Goal: Task Accomplishment & Management: Manage account settings

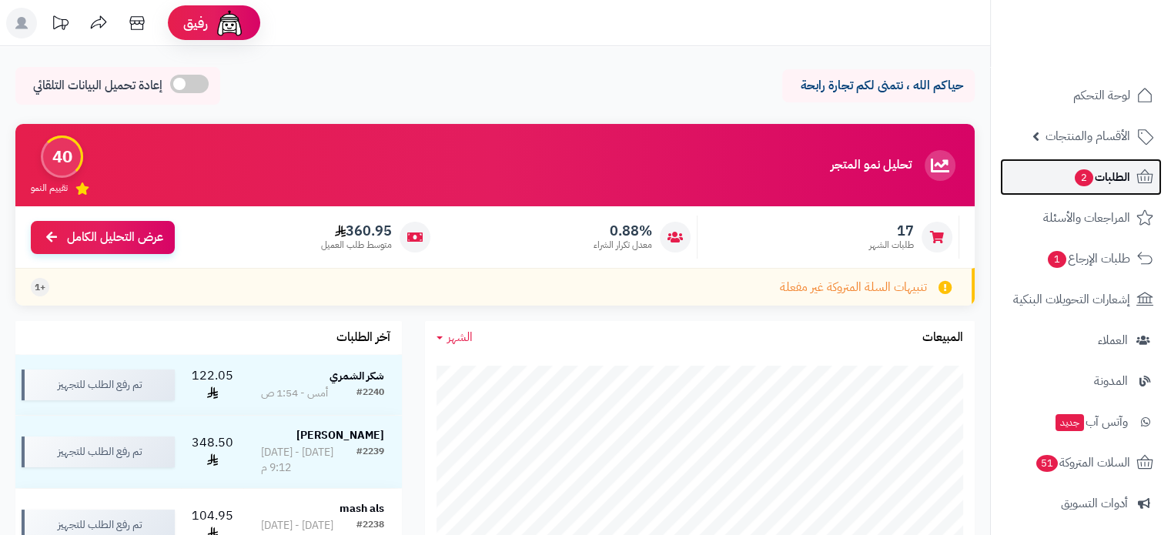
click at [1101, 179] on span "الطلبات 2" at bounding box center [1101, 177] width 57 height 22
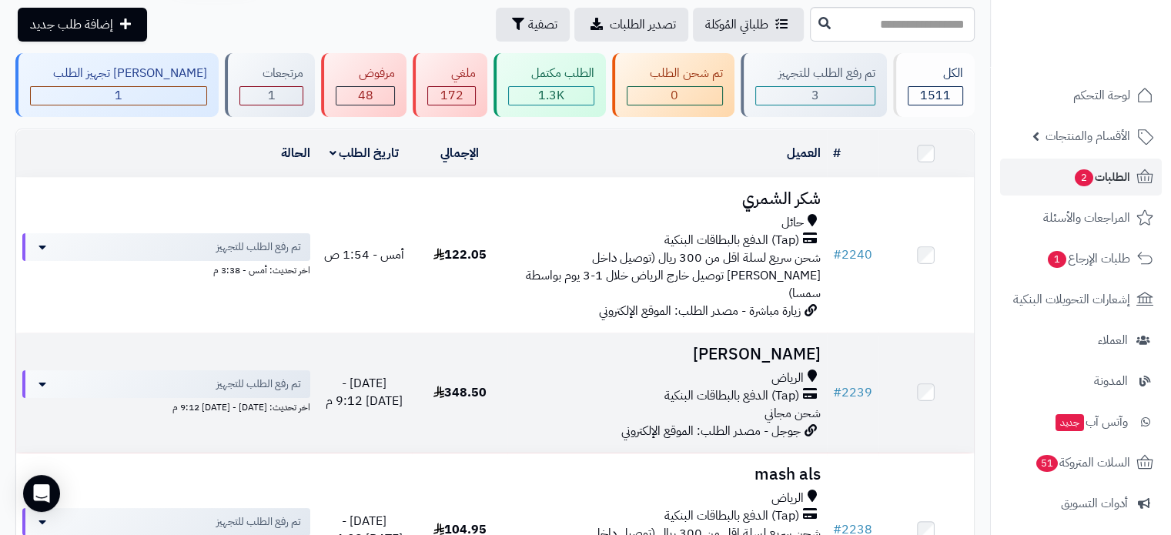
scroll to position [77, 0]
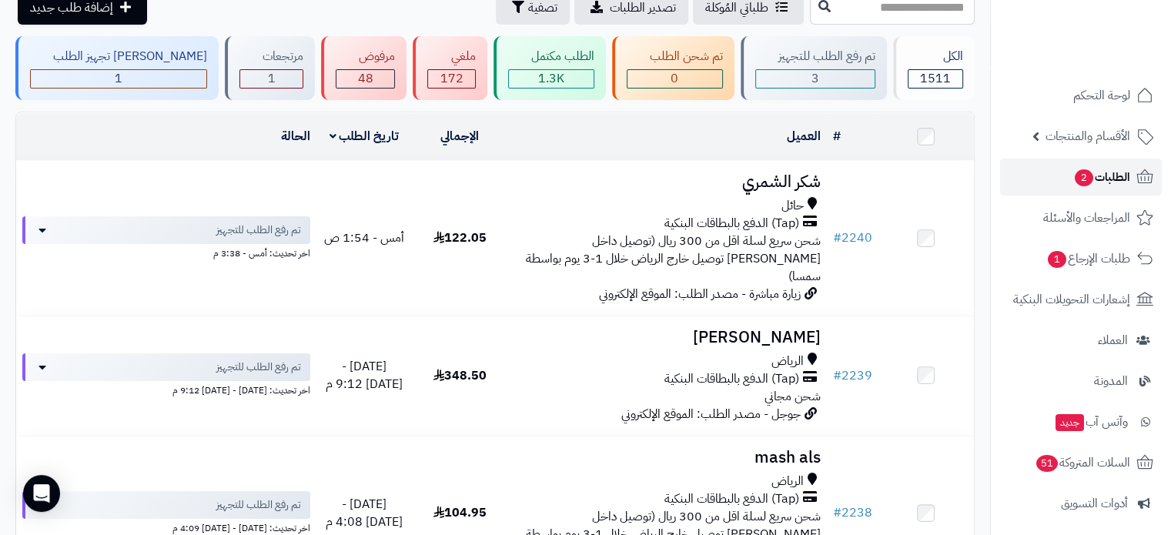
click at [1095, 179] on span "الطلبات 2" at bounding box center [1101, 177] width 57 height 22
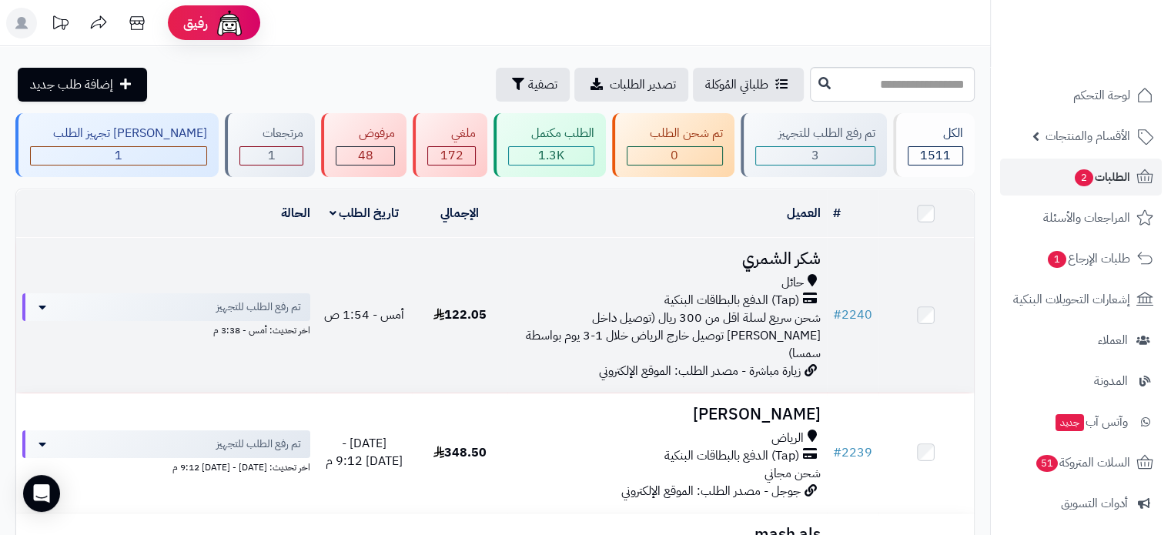
click at [722, 299] on span "(Tap) الدفع بالبطاقات البنكية" at bounding box center [732, 301] width 135 height 18
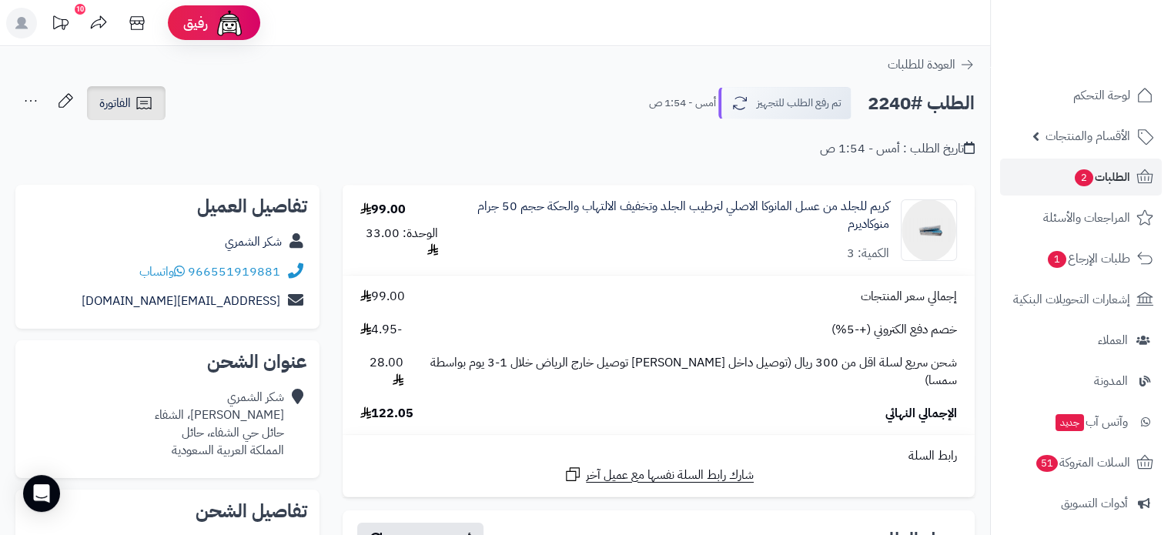
click at [129, 107] on span "الفاتورة" at bounding box center [115, 103] width 32 height 18
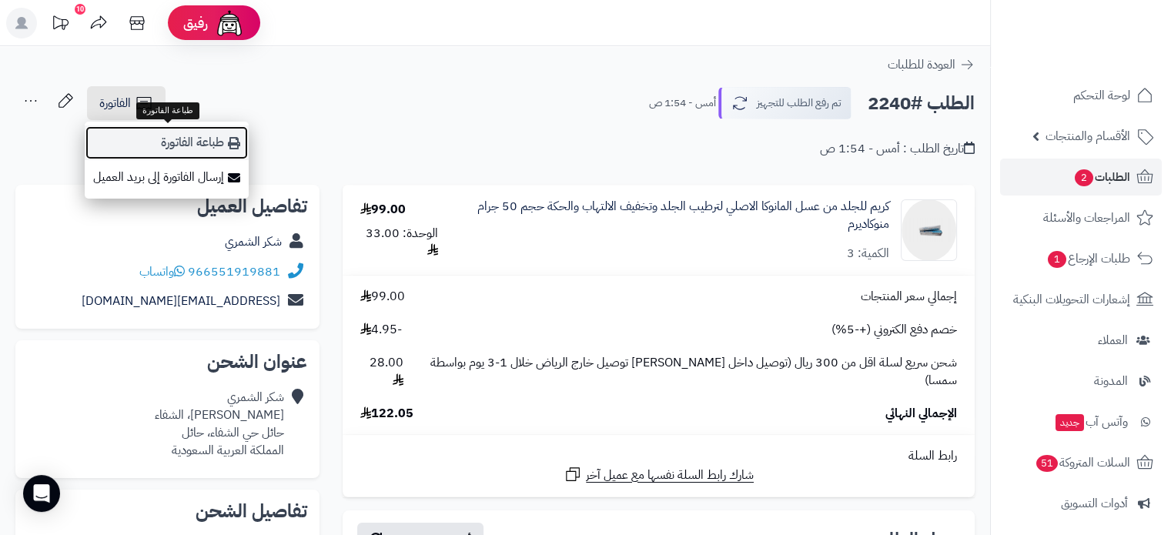
click at [199, 145] on link "طباعة الفاتورة" at bounding box center [167, 143] width 164 height 35
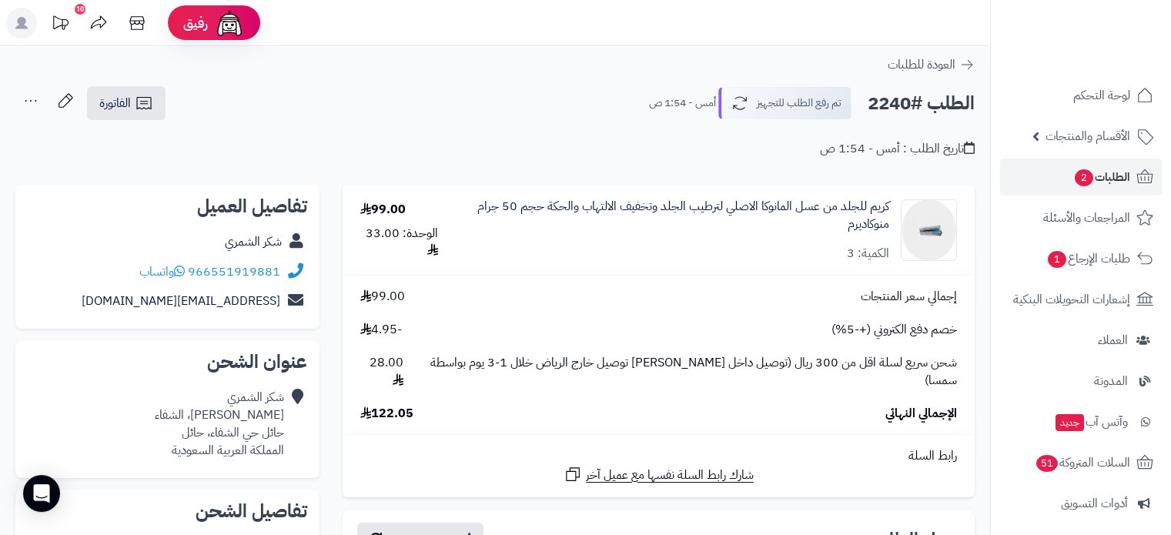
scroll to position [77, 0]
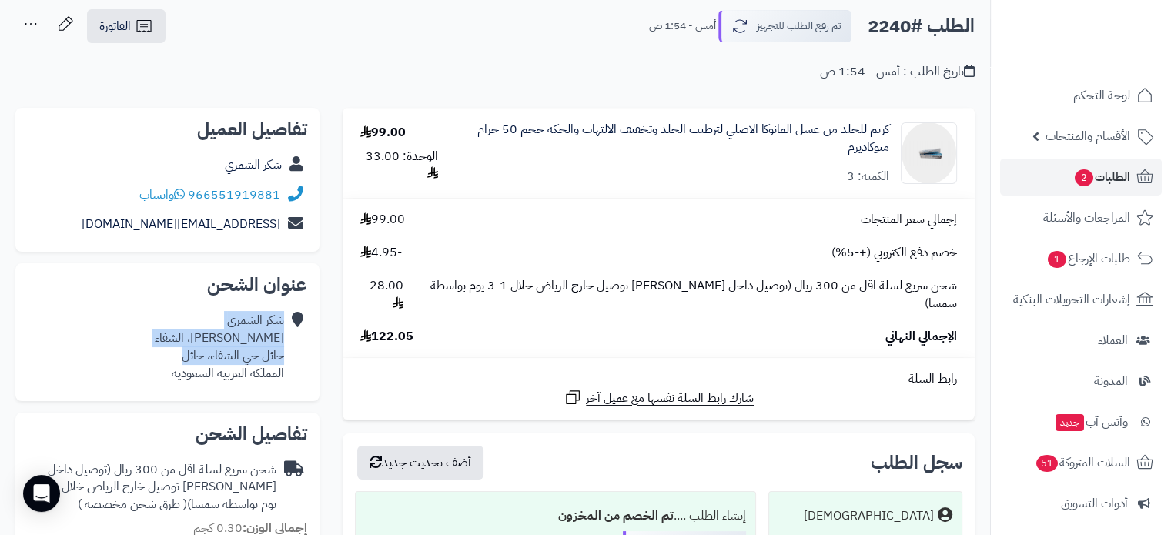
drag, startPoint x: 176, startPoint y: 360, endPoint x: 296, endPoint y: 336, distance: 122.6
click at [296, 336] on div "شكر الشمري مالك بن قدامه، الشفاء حائل حي الشفاء، حائل المملكة العربية السعودية" at bounding box center [168, 347] width 280 height 82
copy div "شكر الشمري مالك بن قدامه، الشفاء حائل حي الشفاء، حائل"
click at [1094, 172] on span "الطلبات 2" at bounding box center [1101, 177] width 57 height 22
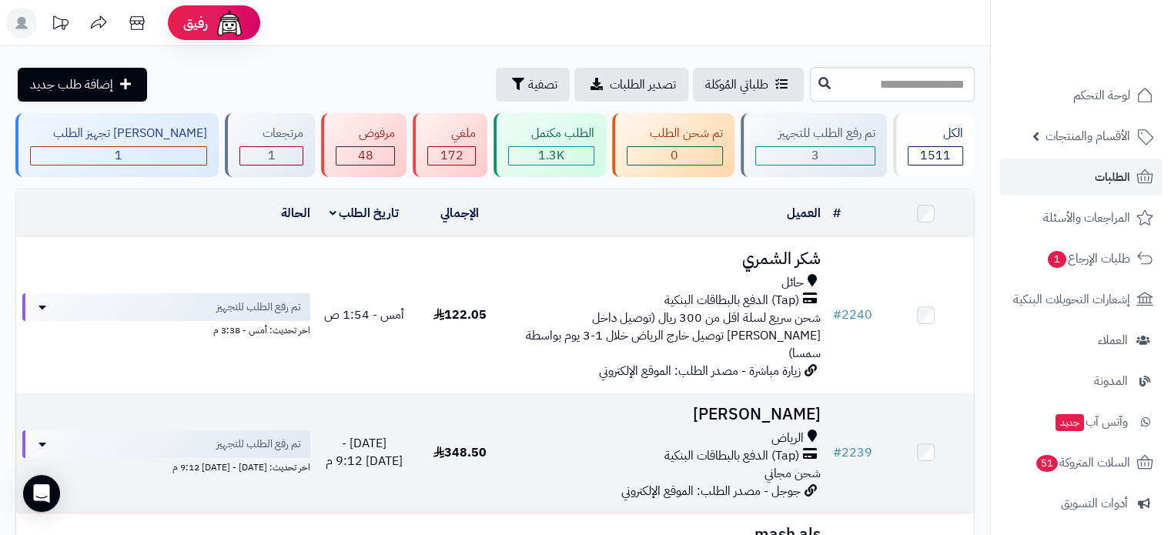
scroll to position [77, 0]
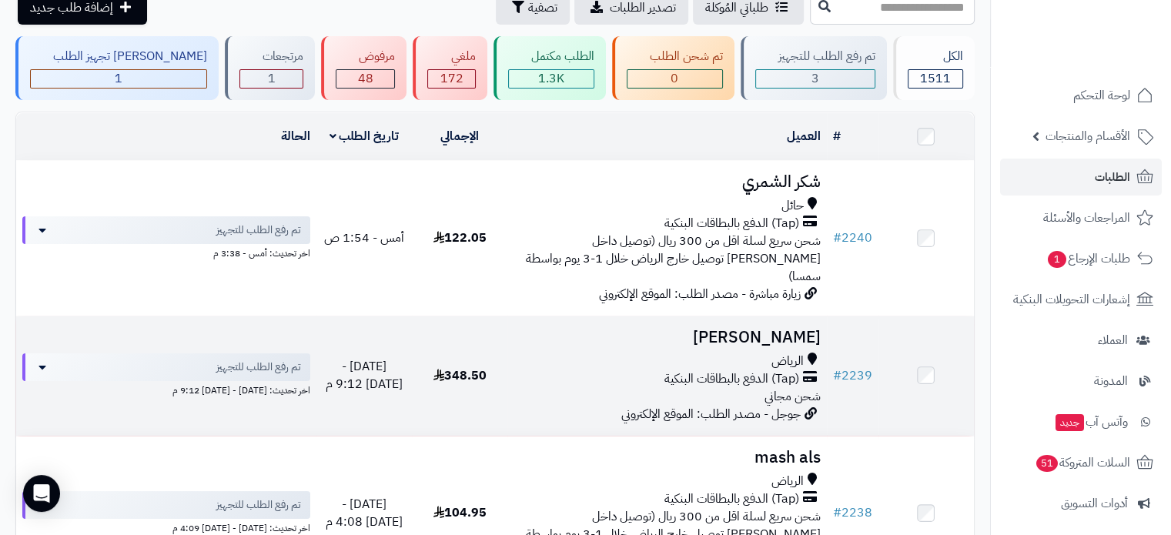
click at [660, 370] on div "(Tap) الدفع بالبطاقات البنكية" at bounding box center [667, 379] width 306 height 18
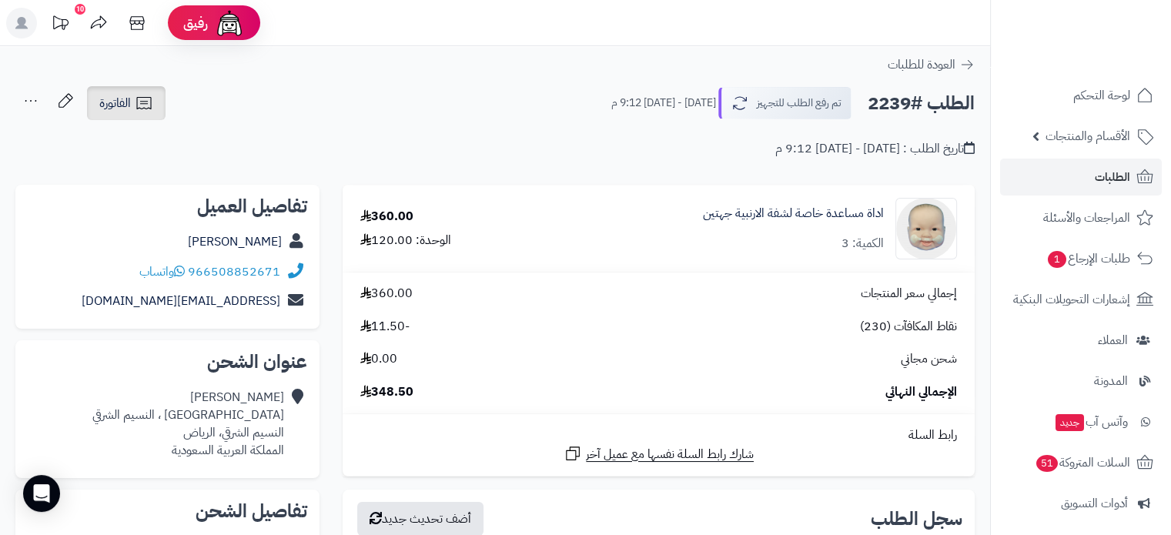
click at [132, 103] on link "الفاتورة" at bounding box center [126, 103] width 79 height 34
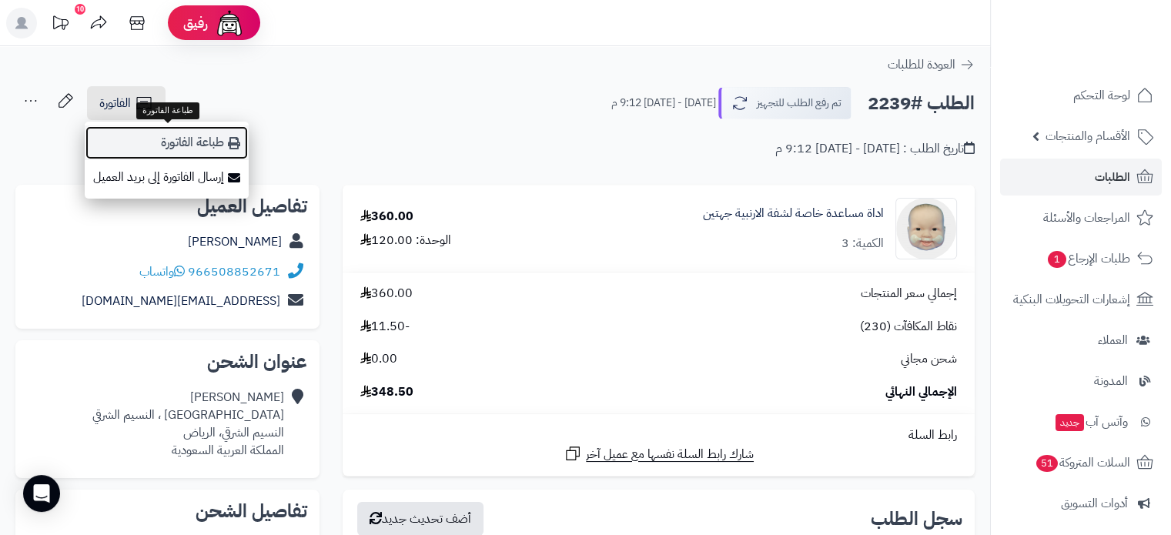
click at [191, 140] on link "طباعة الفاتورة" at bounding box center [167, 143] width 164 height 35
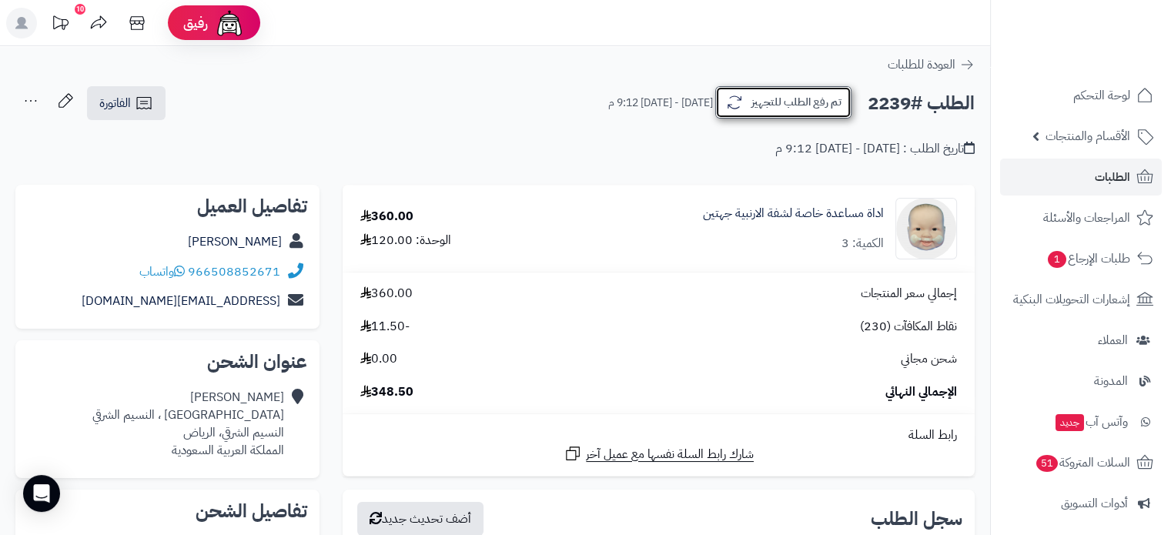
click at [796, 108] on button "تم رفع الطلب للتجهيز" at bounding box center [783, 102] width 136 height 32
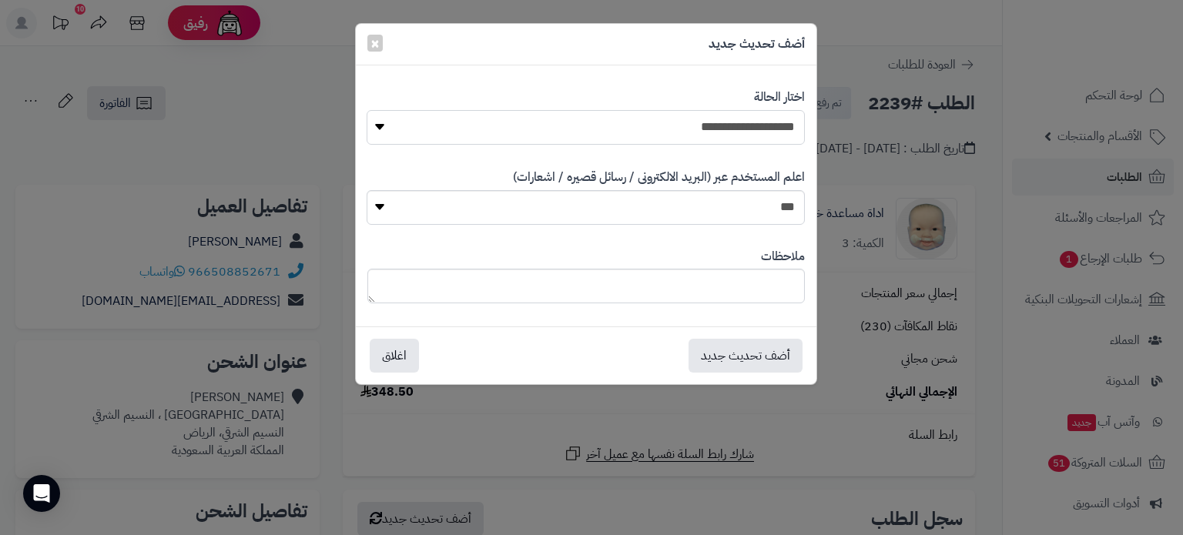
click at [719, 137] on select "**********" at bounding box center [585, 127] width 437 height 35
select select "**"
click at [367, 110] on select "**********" at bounding box center [585, 127] width 437 height 35
click at [748, 362] on button "أضف تحديث جديد" at bounding box center [745, 355] width 114 height 34
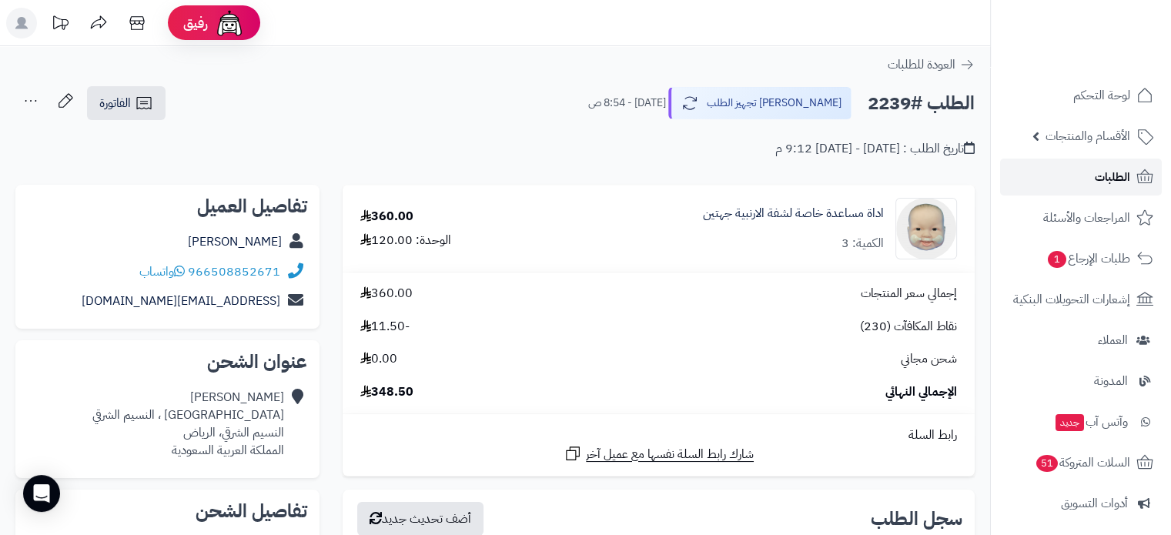
click at [1081, 179] on link "الطلبات" at bounding box center [1081, 177] width 162 height 37
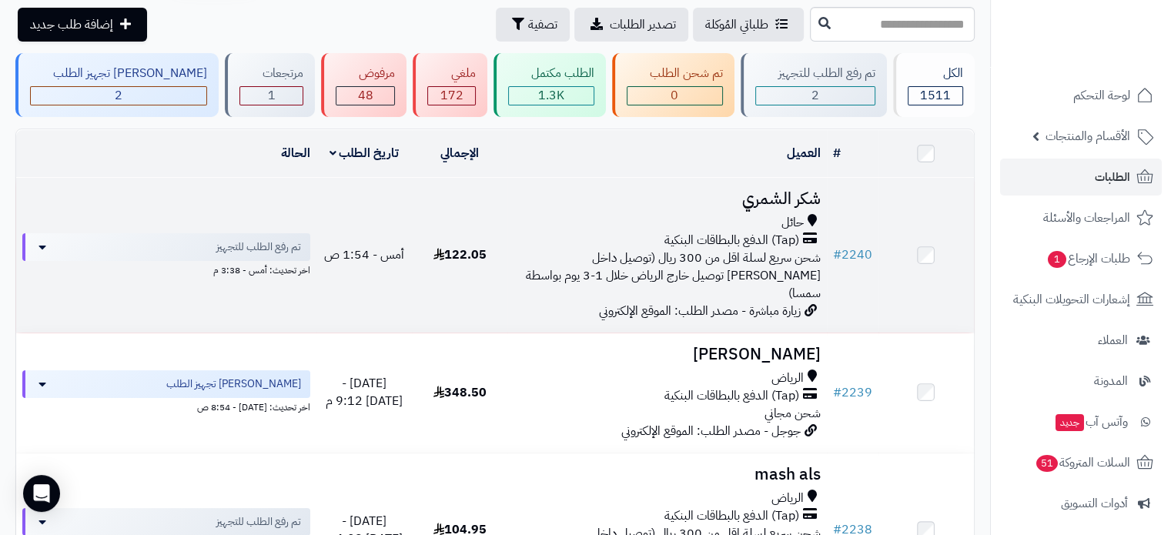
scroll to position [77, 0]
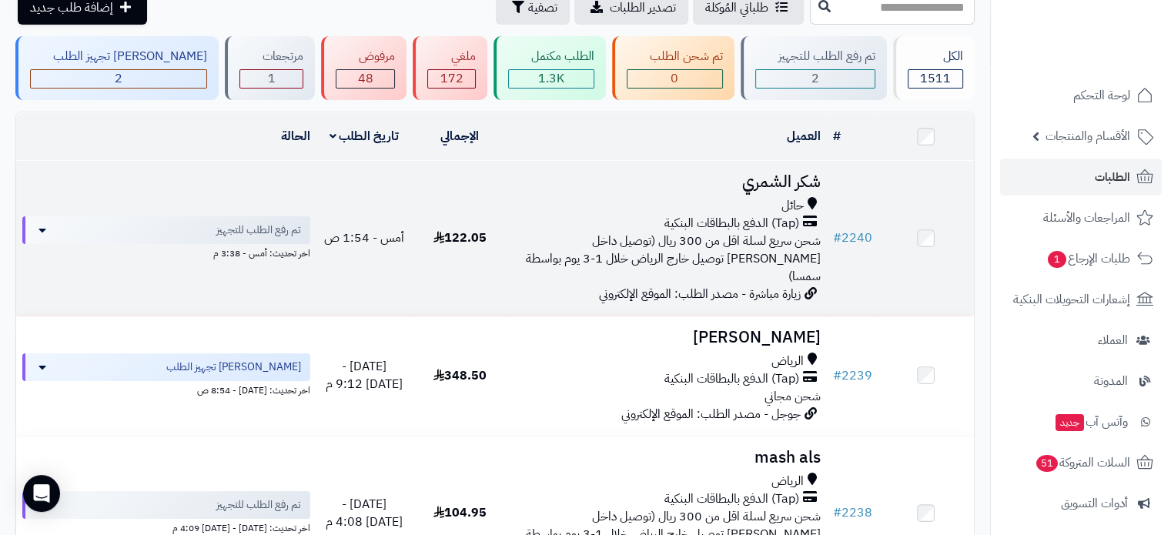
click at [662, 243] on span "شحن سريع لسلة اقل من 300 ريال (توصيل داخل الرياض سريع توصيل خارج الرياض خلال 1-…" at bounding box center [673, 259] width 295 height 54
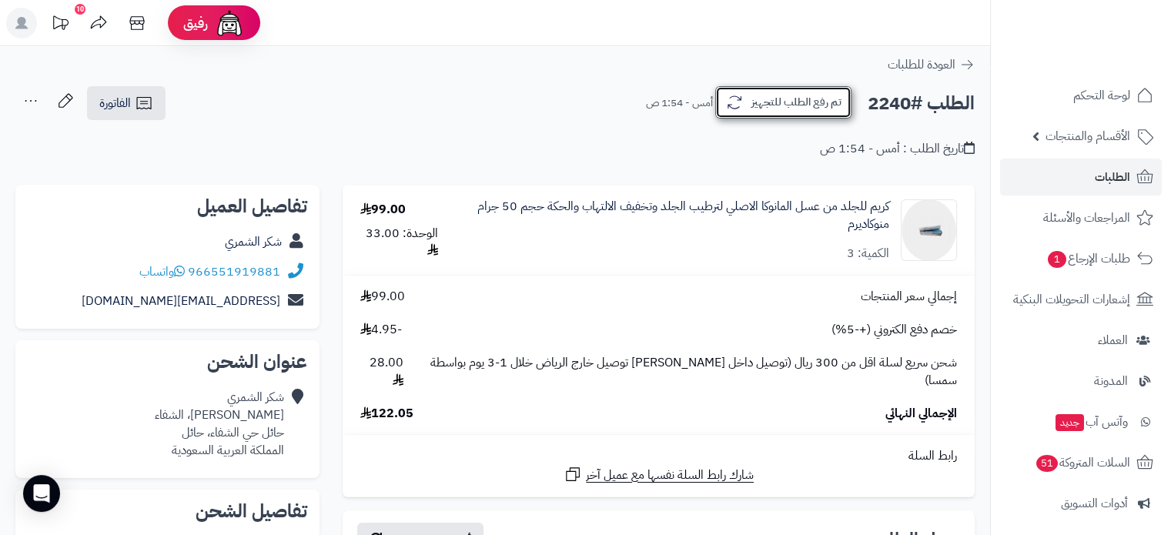
click at [757, 99] on button "تم رفع الطلب للتجهيز" at bounding box center [783, 102] width 136 height 32
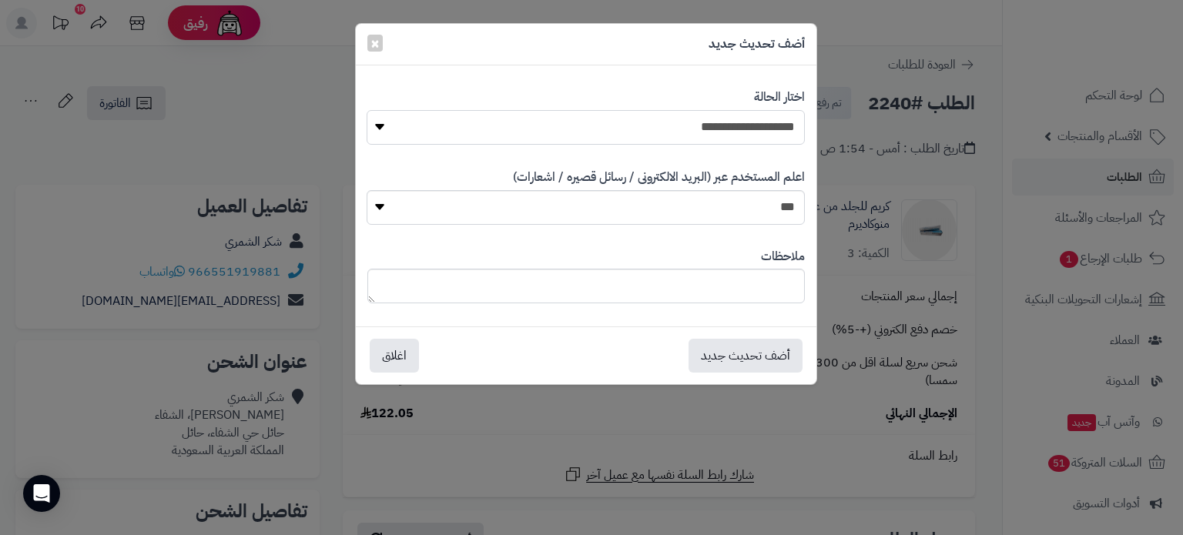
click at [684, 122] on select "**********" at bounding box center [585, 127] width 437 height 35
select select "*"
click at [367, 110] on select "**********" at bounding box center [585, 127] width 437 height 35
click at [752, 283] on textarea at bounding box center [585, 286] width 437 height 35
paste textarea "**********"
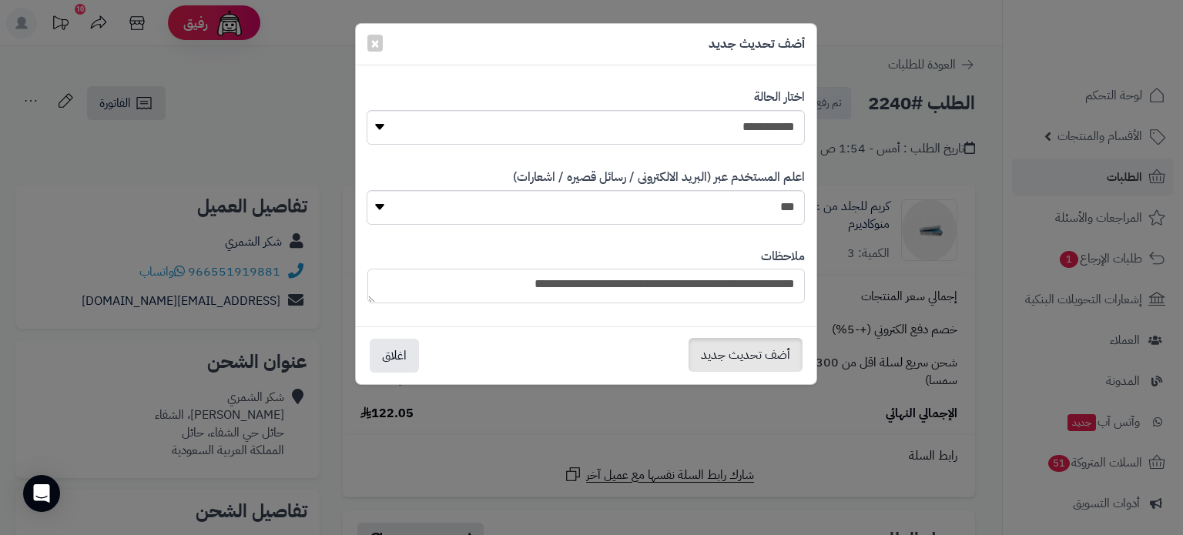
type textarea "**********"
click at [750, 363] on button "أضف تحديث جديد" at bounding box center [745, 355] width 114 height 34
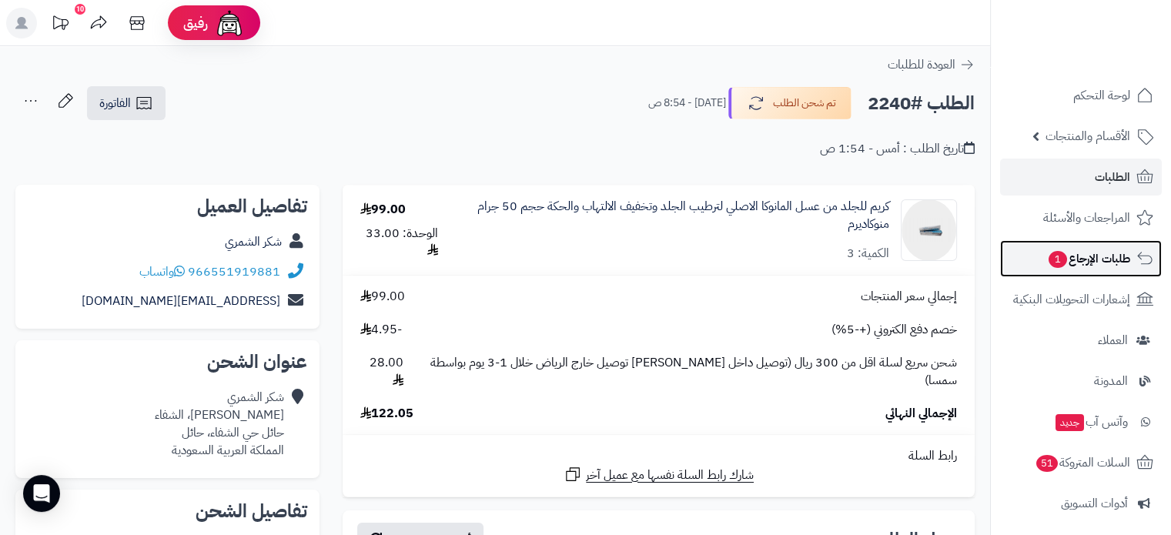
click at [1087, 258] on span "طلبات الإرجاع 1" at bounding box center [1088, 259] width 83 height 22
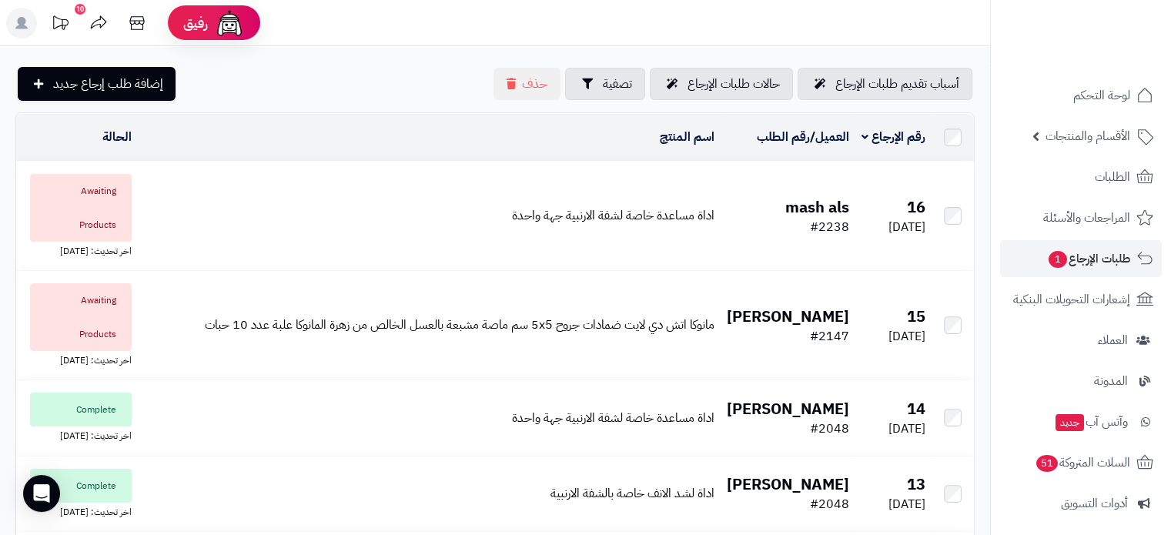
click at [515, 243] on td "اداة مساعدة خاصة لشفة الارنبية جهة واحدة" at bounding box center [430, 216] width 584 height 109
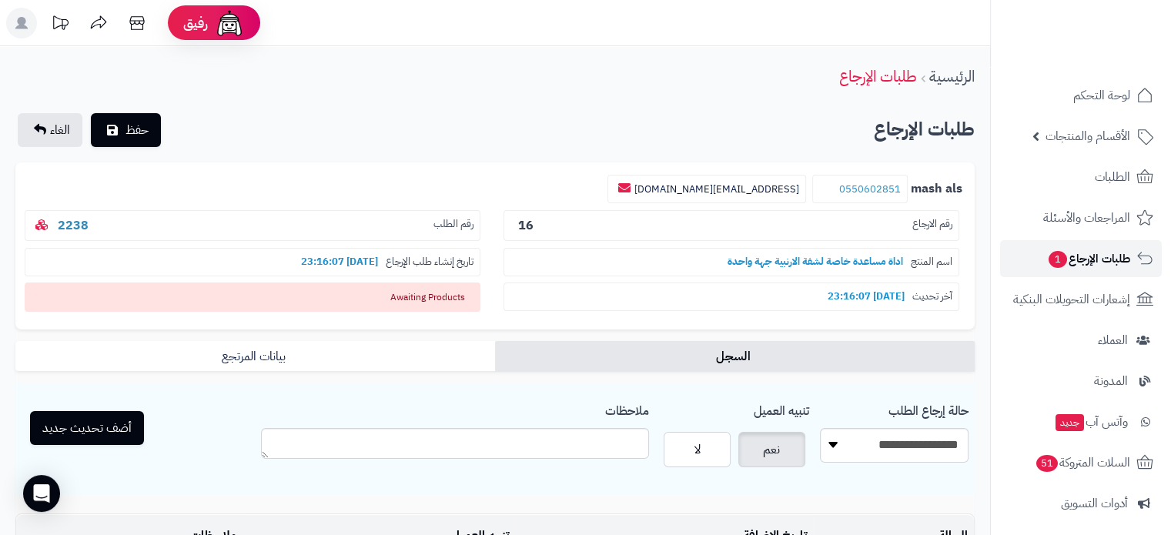
click at [1078, 261] on span "طلبات الإرجاع 1" at bounding box center [1088, 259] width 83 height 22
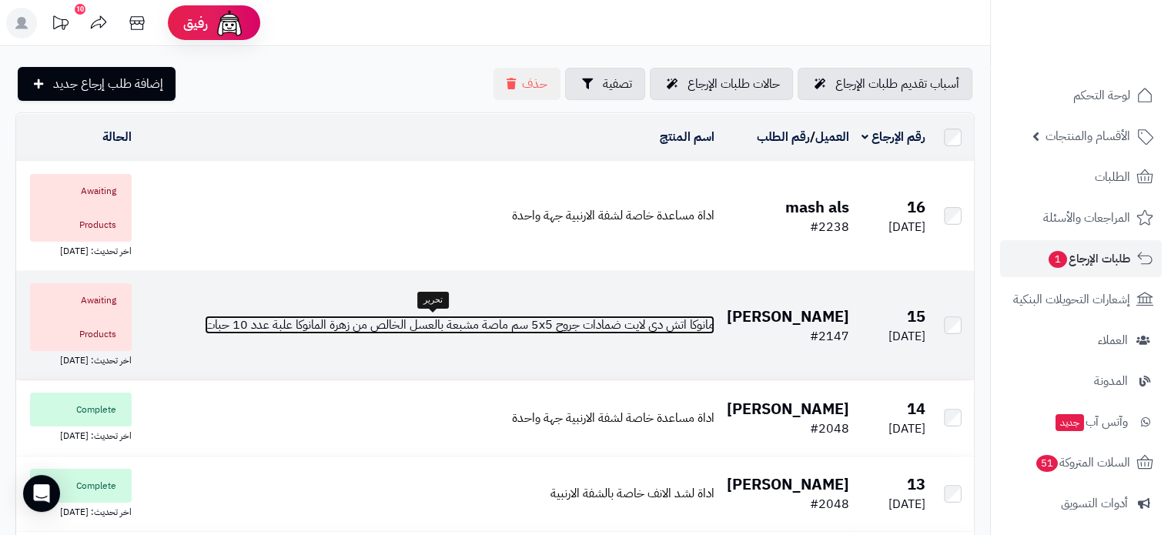
click at [646, 333] on span "مانوكا اتش دي لايت ضمادات جروح 5x5 سم ماصة مشبعة بالعسل الخالص من زهرة المانوكا…" at bounding box center [460, 325] width 510 height 18
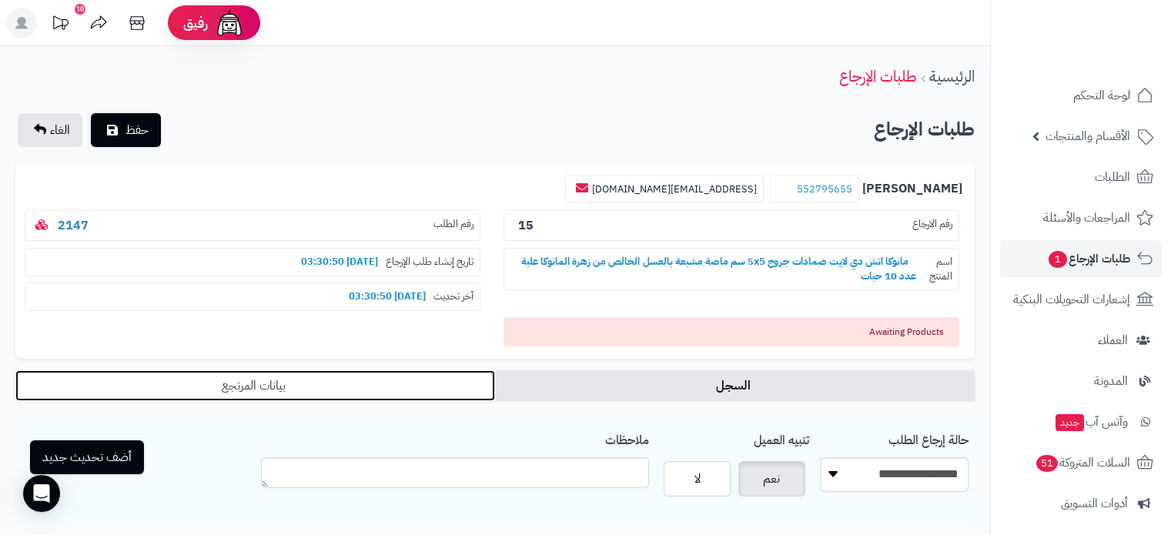
click at [288, 389] on link "بيانات المرتجع" at bounding box center [255, 385] width 480 height 31
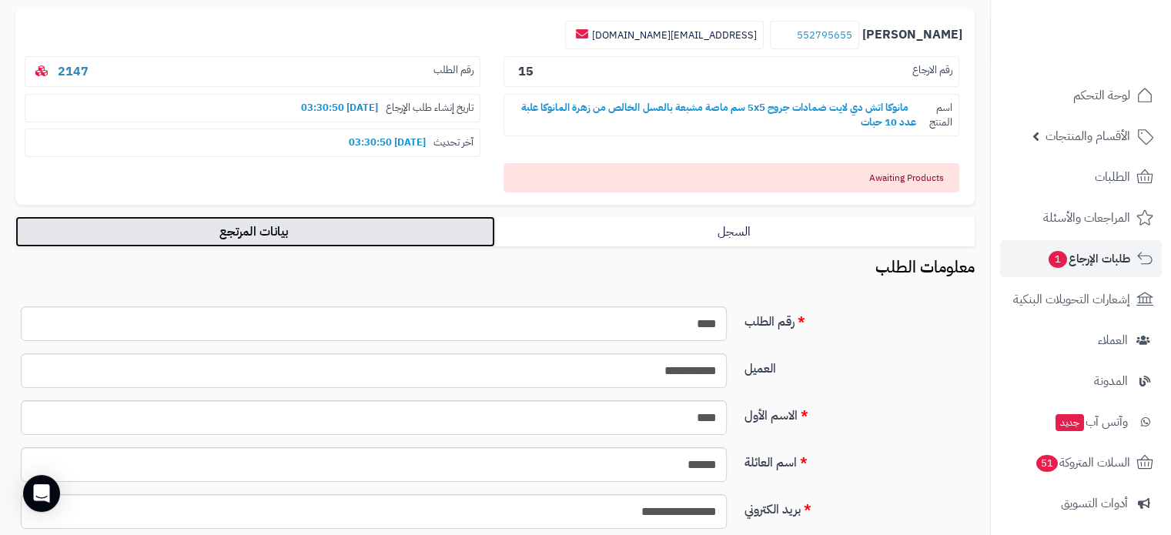
scroll to position [231, 0]
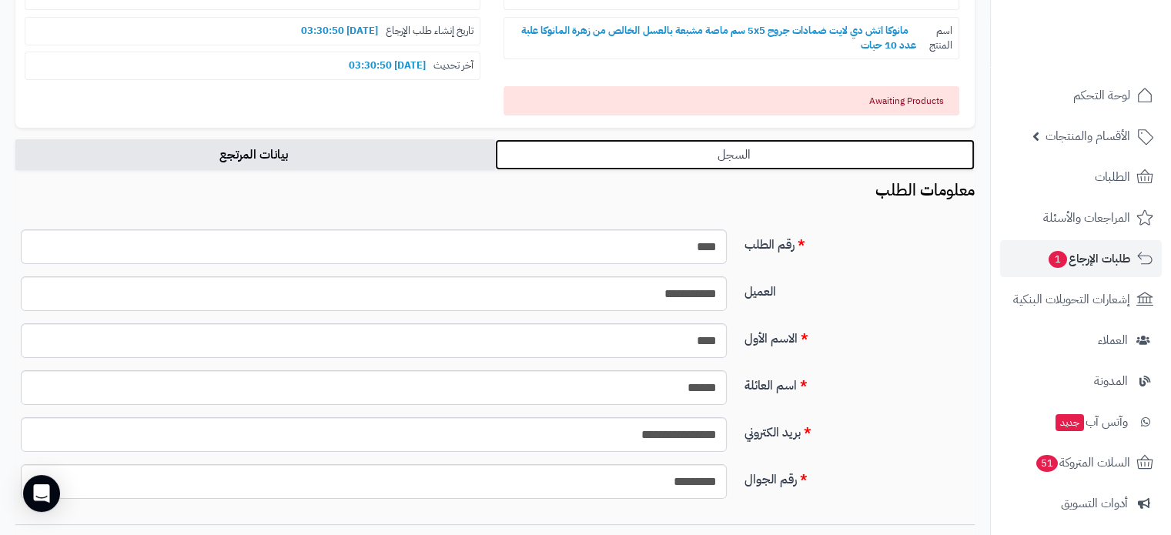
click at [738, 154] on link "السجل" at bounding box center [735, 154] width 480 height 31
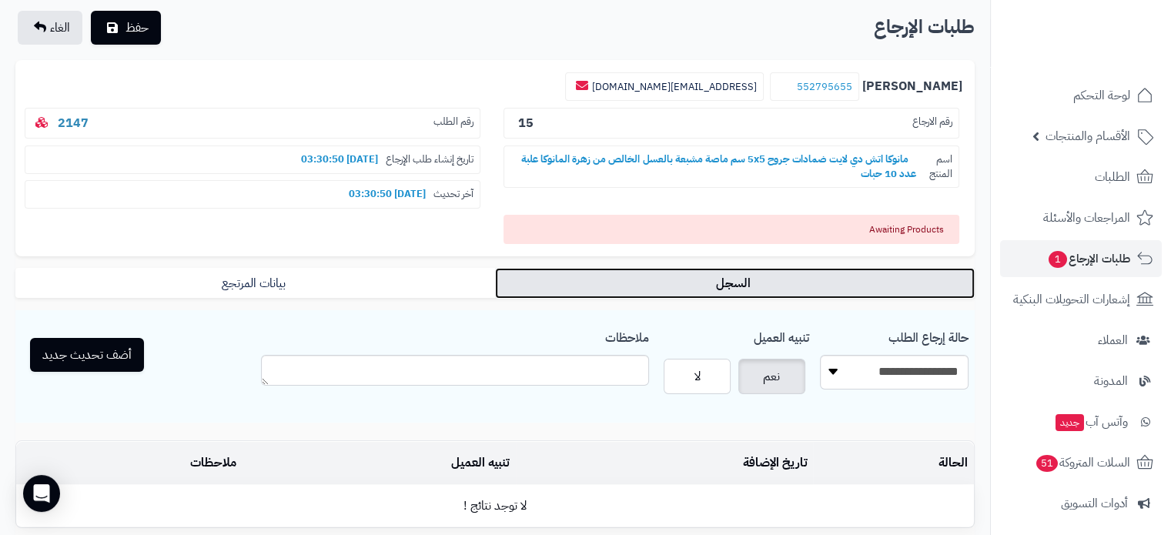
scroll to position [77, 0]
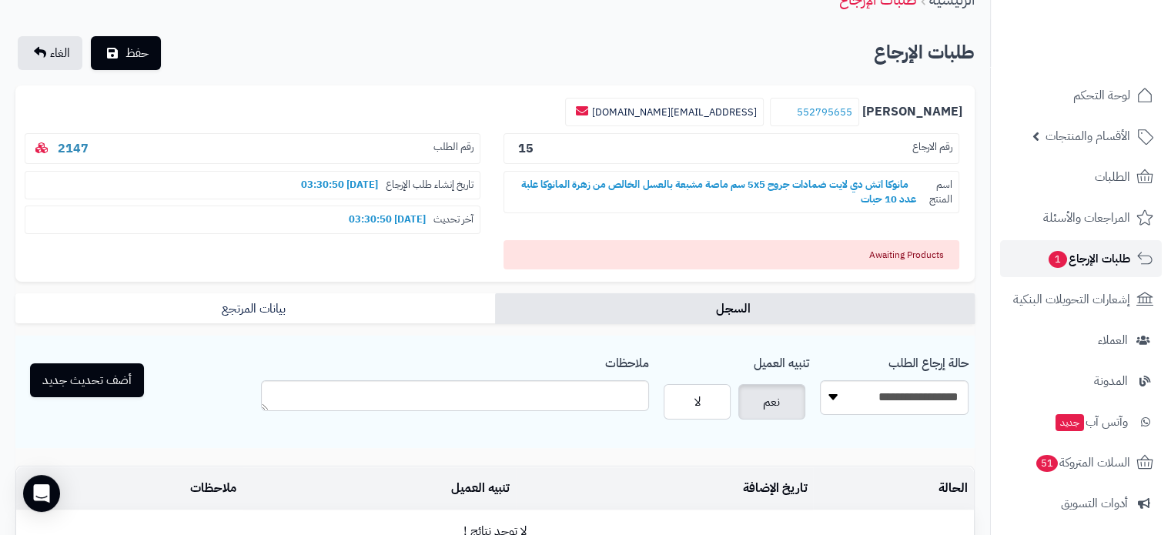
click at [1071, 254] on span "طلبات الإرجاع 1" at bounding box center [1088, 259] width 83 height 22
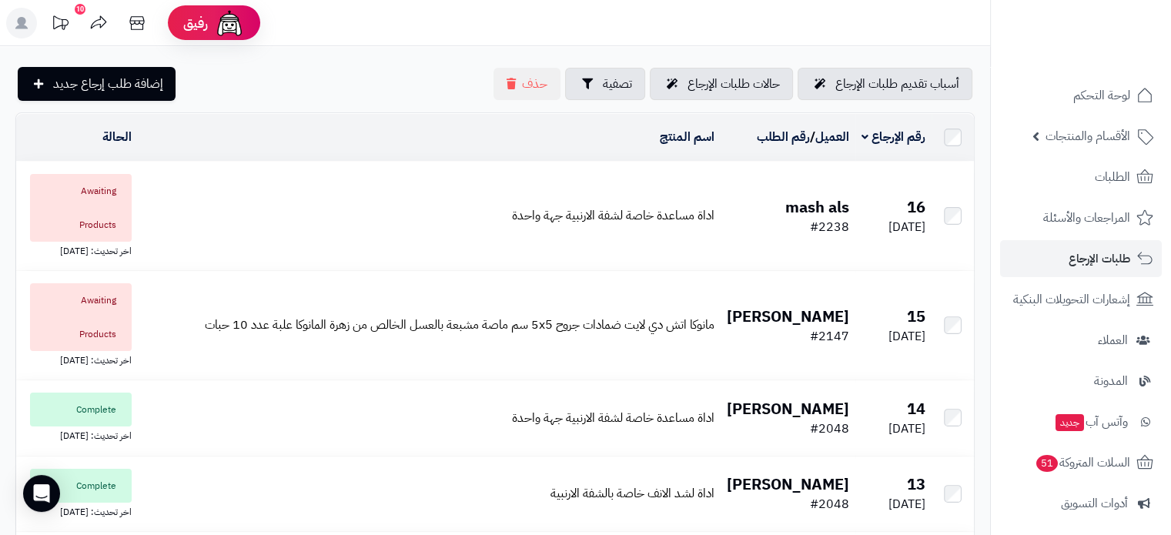
click at [567, 233] on td "اداة مساعدة خاصة لشفة الارنبية جهة واحدة" at bounding box center [430, 216] width 584 height 109
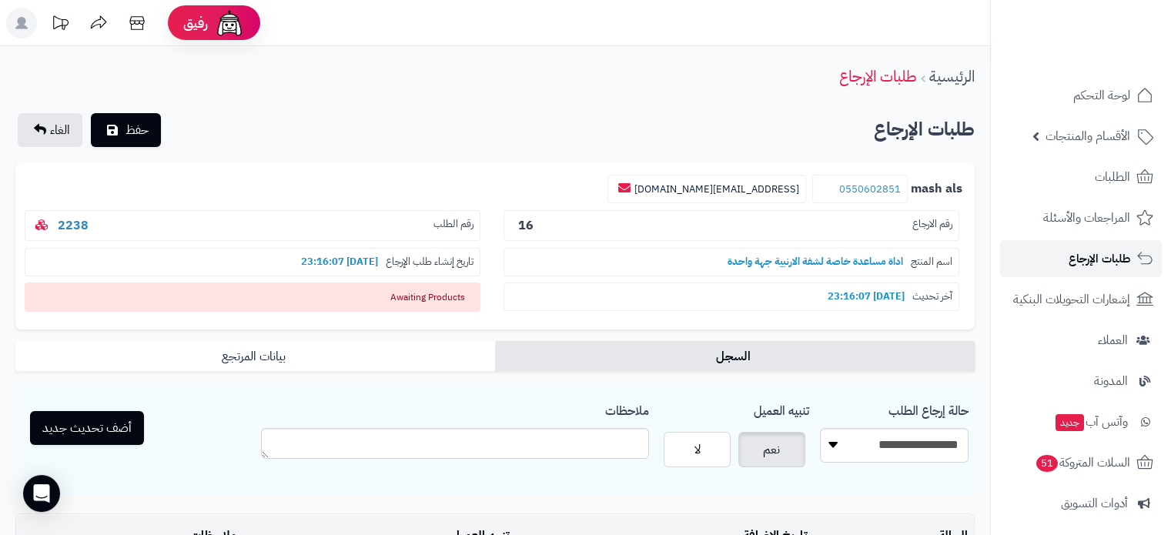
click at [1101, 263] on span "طلبات الإرجاع" at bounding box center [1100, 259] width 62 height 22
